Goal: Task Accomplishment & Management: Manage account settings

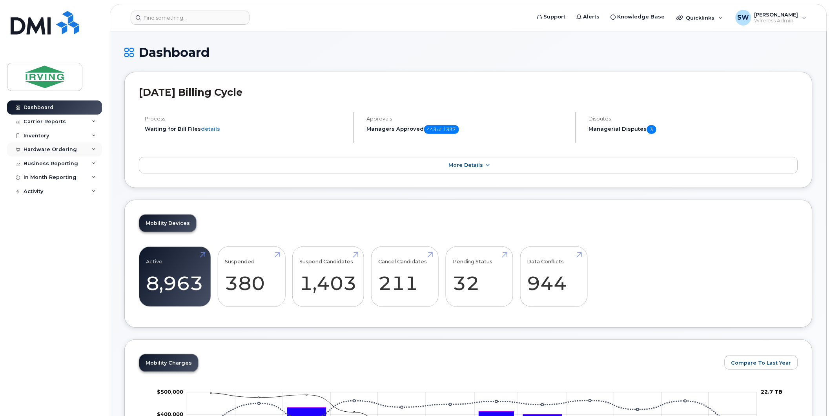
click at [50, 150] on div "Hardware Ordering" at bounding box center [50, 149] width 53 height 6
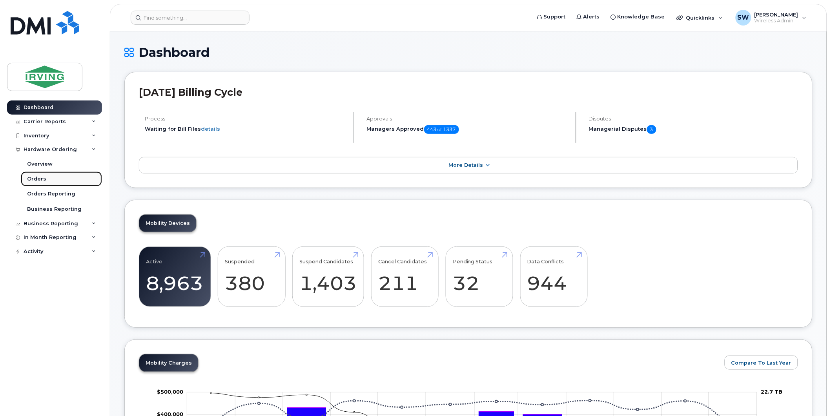
click at [42, 179] on div "Orders" at bounding box center [36, 178] width 19 height 7
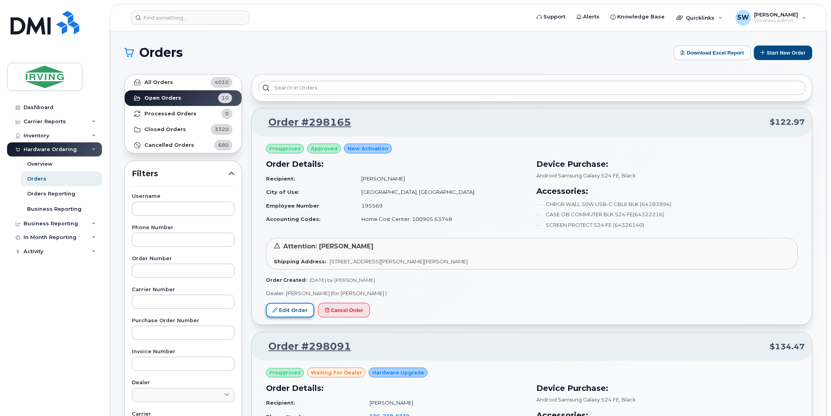
click at [288, 312] on link "Edit Order" at bounding box center [290, 310] width 48 height 15
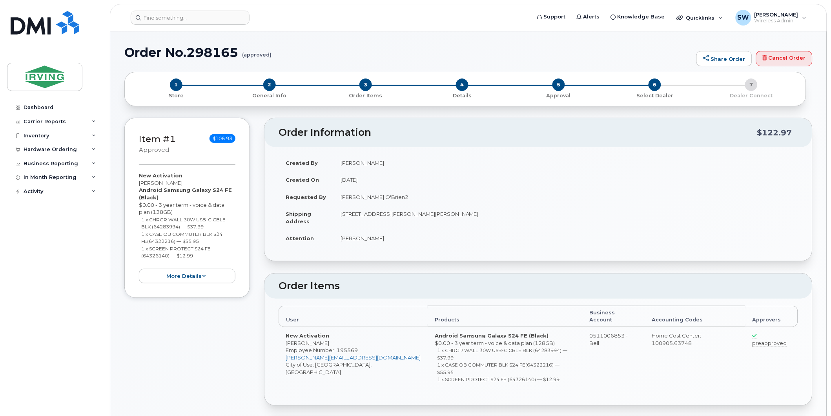
radio input "true"
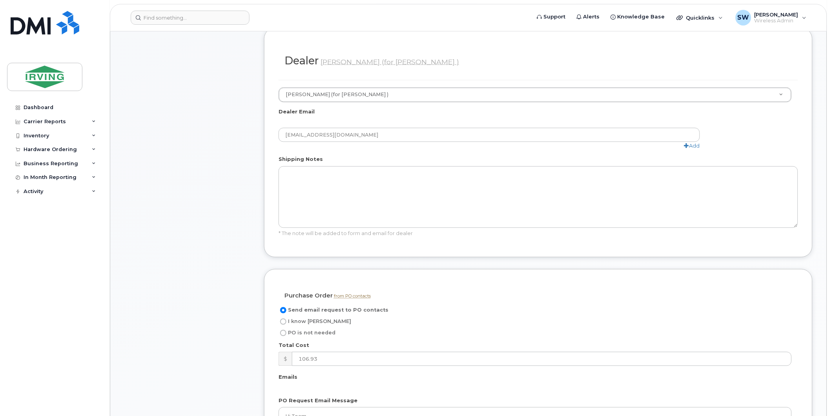
scroll to position [479, 0]
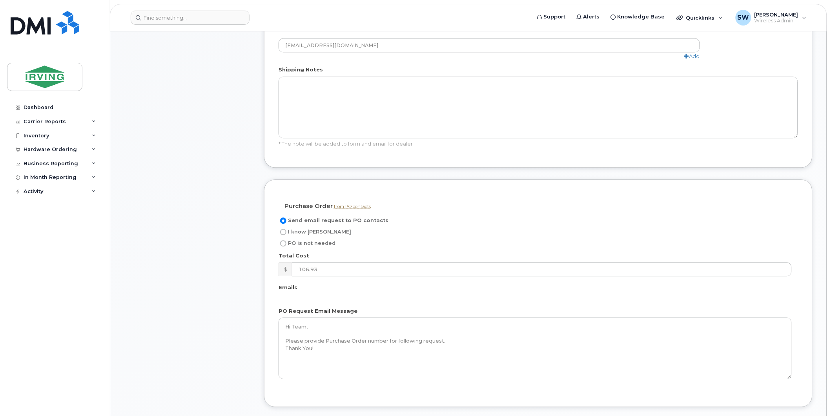
click at [284, 229] on input "I know [PERSON_NAME]" at bounding box center [283, 232] width 6 height 6
radio input "true"
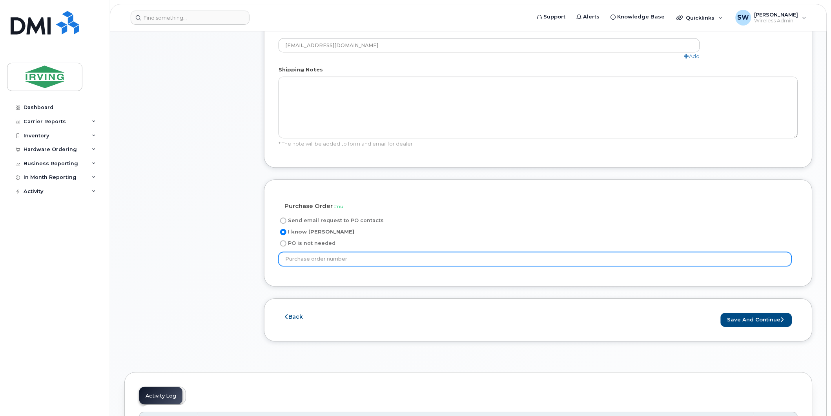
click at [349, 252] on input "text" at bounding box center [535, 259] width 513 height 14
type input "184550"
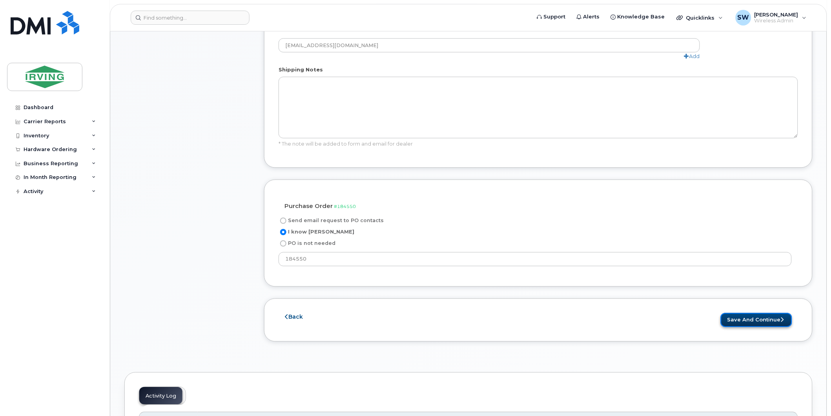
click at [775, 313] on button "Save and Continue" at bounding box center [756, 320] width 71 height 15
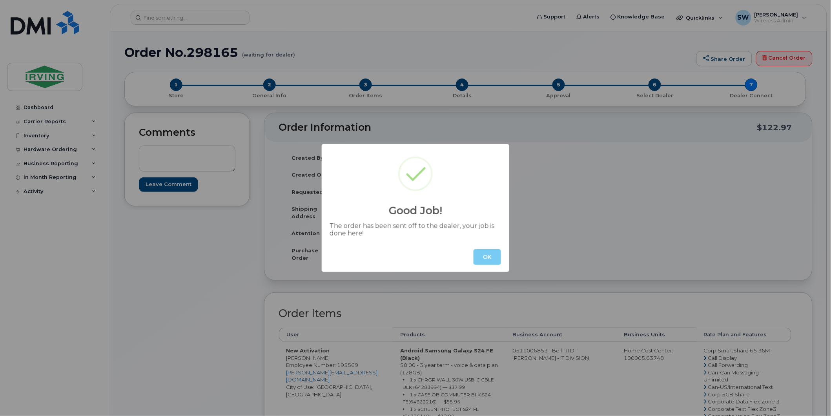
click at [490, 259] on button "OK" at bounding box center [486, 257] width 27 height 16
